Goal: Information Seeking & Learning: Learn about a topic

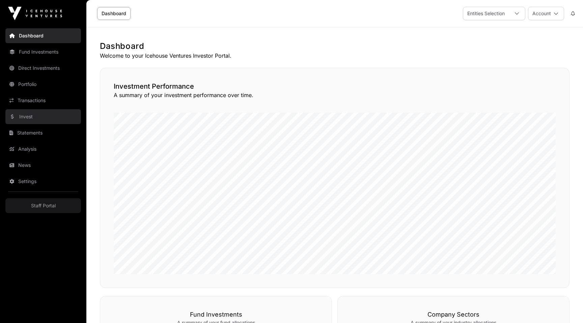
click at [33, 110] on link "Invest" at bounding box center [43, 116] width 76 height 15
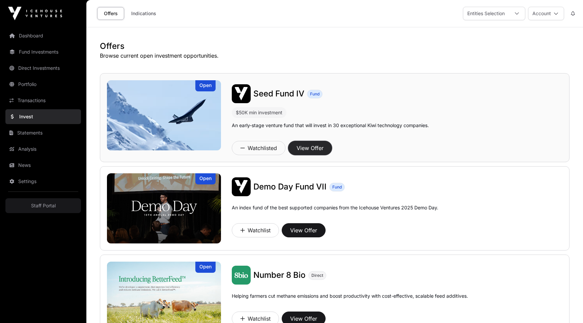
click at [313, 151] on button "View Offer" at bounding box center [310, 148] width 44 height 14
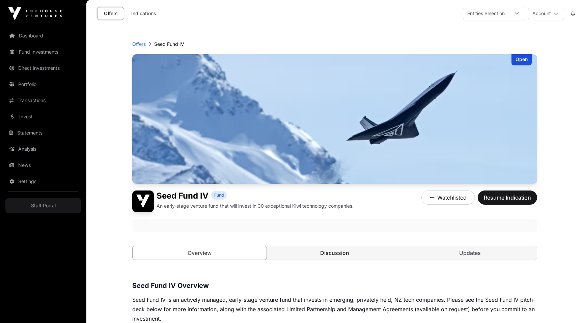
click at [338, 252] on link "Discussion" at bounding box center [335, 252] width 134 height 13
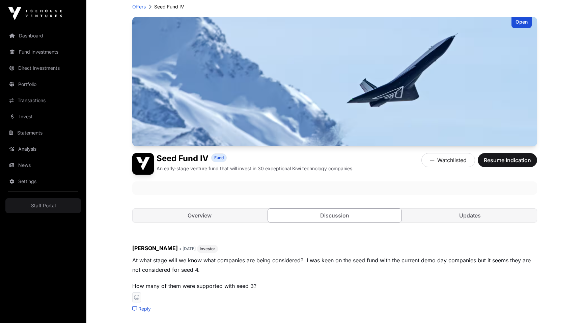
scroll to position [109, 0]
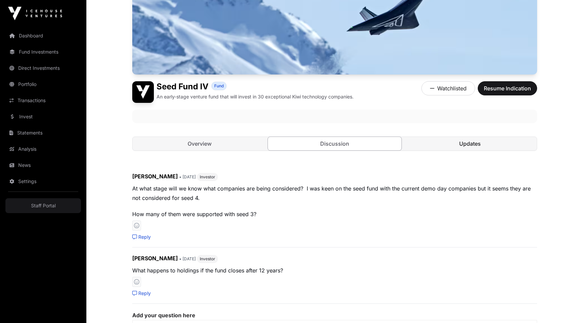
click at [445, 145] on link "Updates" at bounding box center [470, 143] width 134 height 13
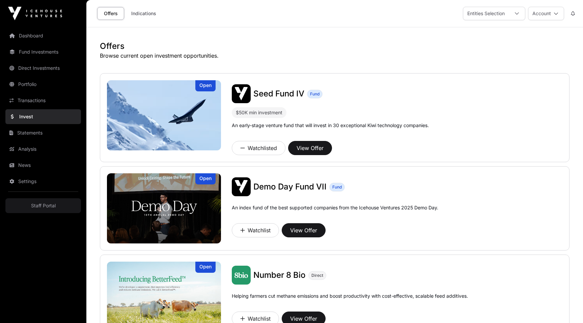
scroll to position [284, 0]
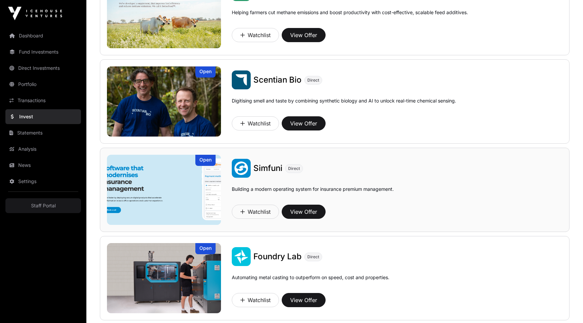
click at [152, 173] on img at bounding box center [164, 190] width 114 height 70
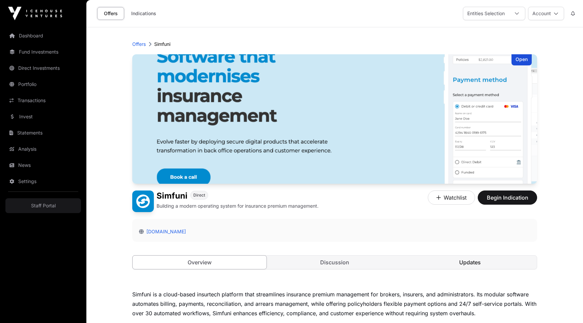
click at [467, 266] on link "Updates" at bounding box center [470, 262] width 134 height 13
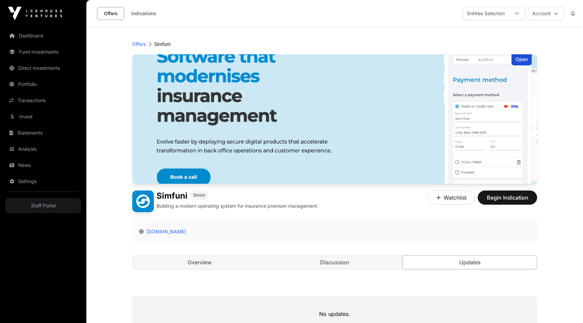
scroll to position [112, 0]
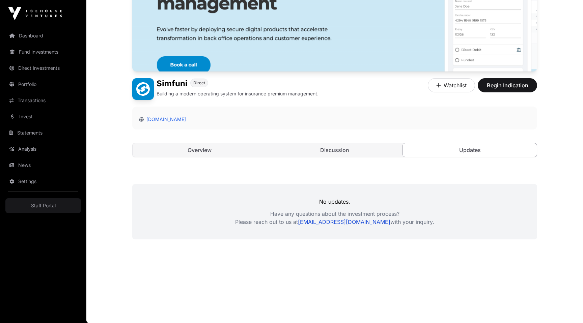
click at [348, 231] on div "No updates. Have any questions about the investment process? Please reach out t…" at bounding box center [334, 211] width 405 height 55
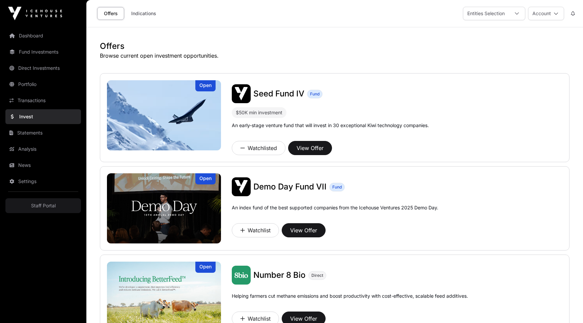
scroll to position [284, 0]
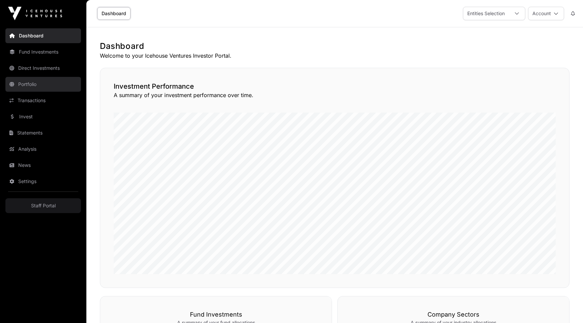
click at [42, 83] on link "Portfolio" at bounding box center [43, 84] width 76 height 15
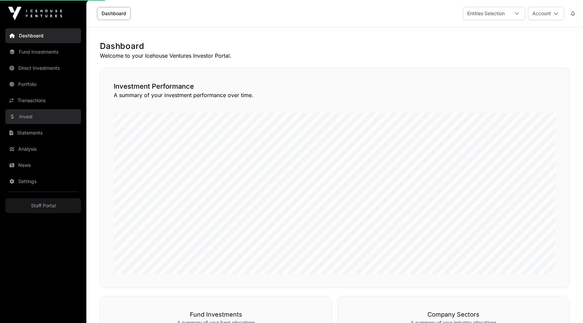
click at [40, 110] on link "Invest" at bounding box center [43, 116] width 76 height 15
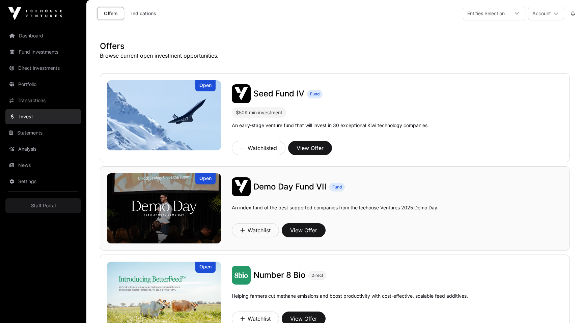
click at [192, 214] on img at bounding box center [164, 208] width 114 height 70
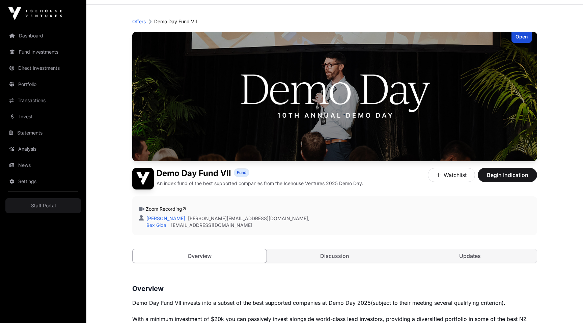
scroll to position [24, 0]
